Goal: Check status

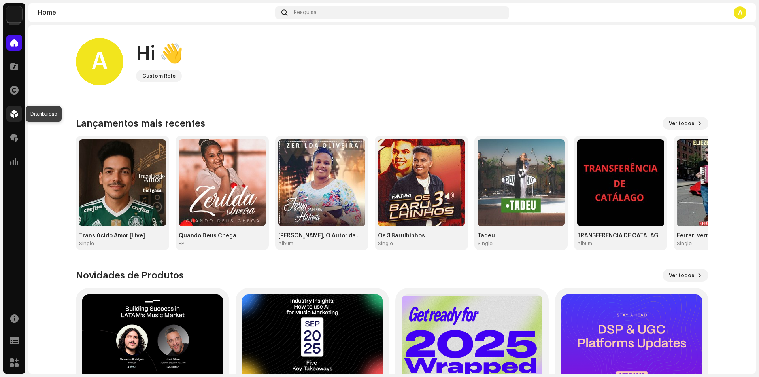
click at [15, 116] on span at bounding box center [14, 114] width 8 height 6
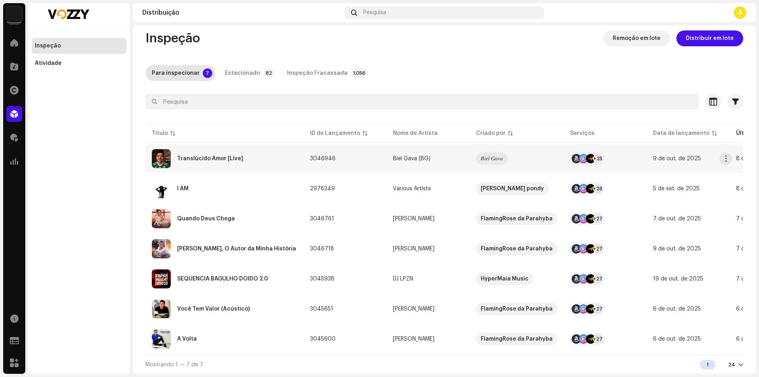
scroll to position [11, 0]
click at [240, 329] on div "A Volta" at bounding box center [224, 338] width 145 height 19
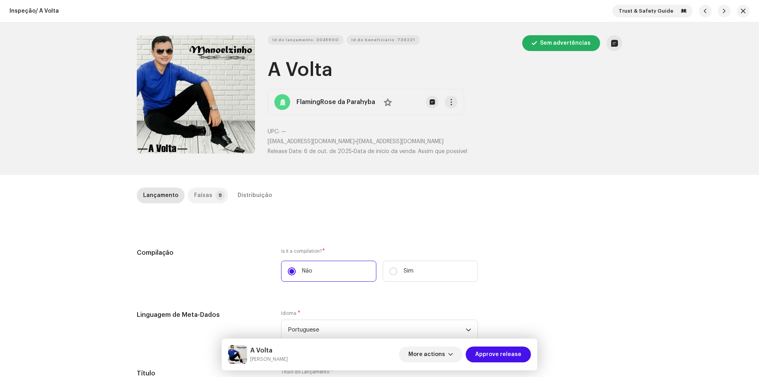
click at [196, 189] on div "Faixas" at bounding box center [203, 195] width 18 height 16
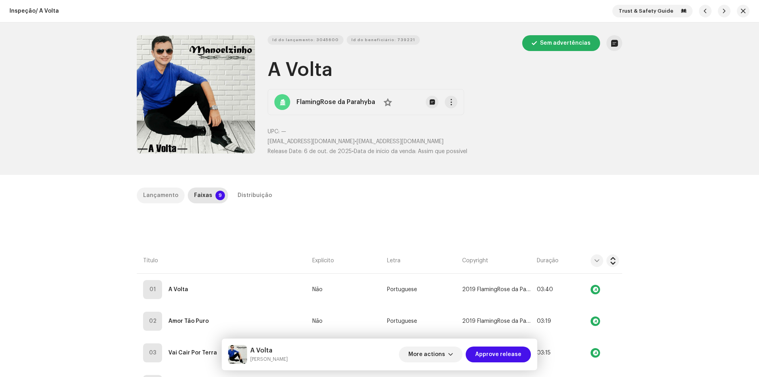
click at [167, 191] on div "Lançamento" at bounding box center [160, 195] width 35 height 16
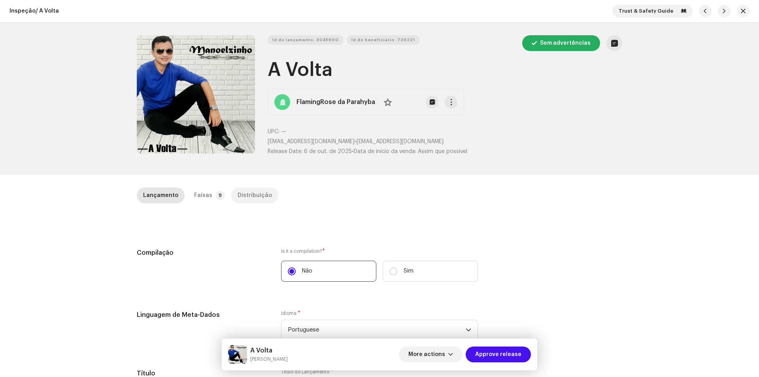
scroll to position [277, 0]
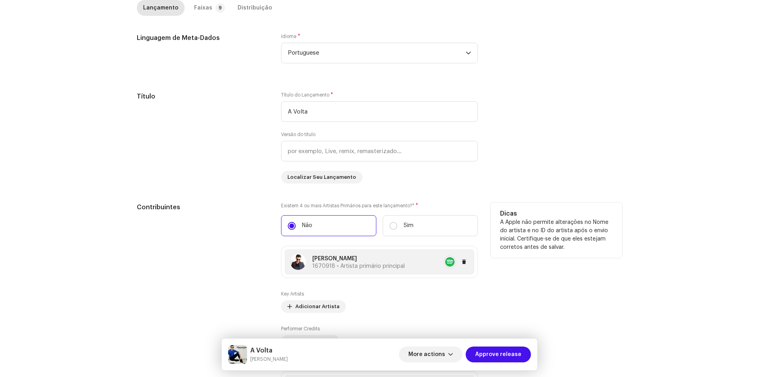
click at [344, 263] on div "[PERSON_NAME] 1670918 • Artista primário principal" at bounding box center [358, 262] width 93 height 15
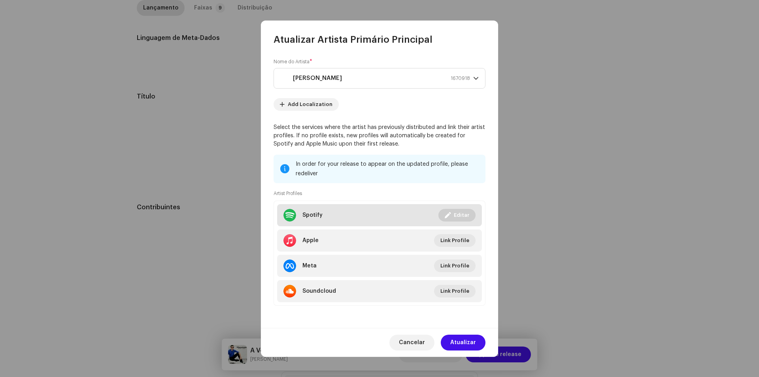
click at [295, 211] on div at bounding box center [289, 215] width 13 height 13
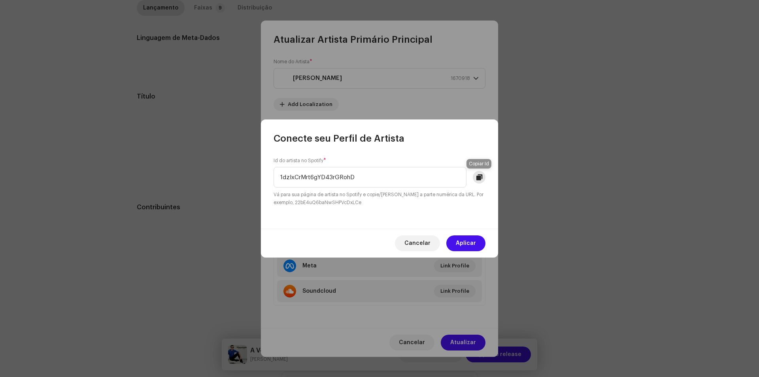
click at [480, 177] on span at bounding box center [479, 177] width 6 height 6
